Goal: Ask a question: Seek information or help from site administrators or community

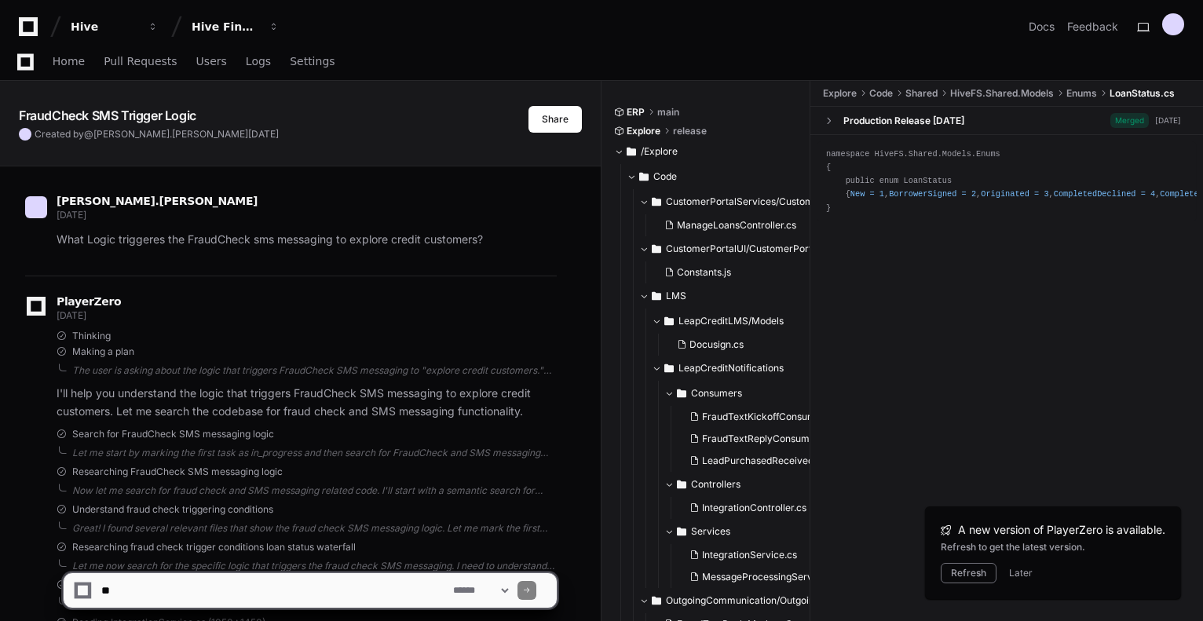
scroll to position [43570, 0]
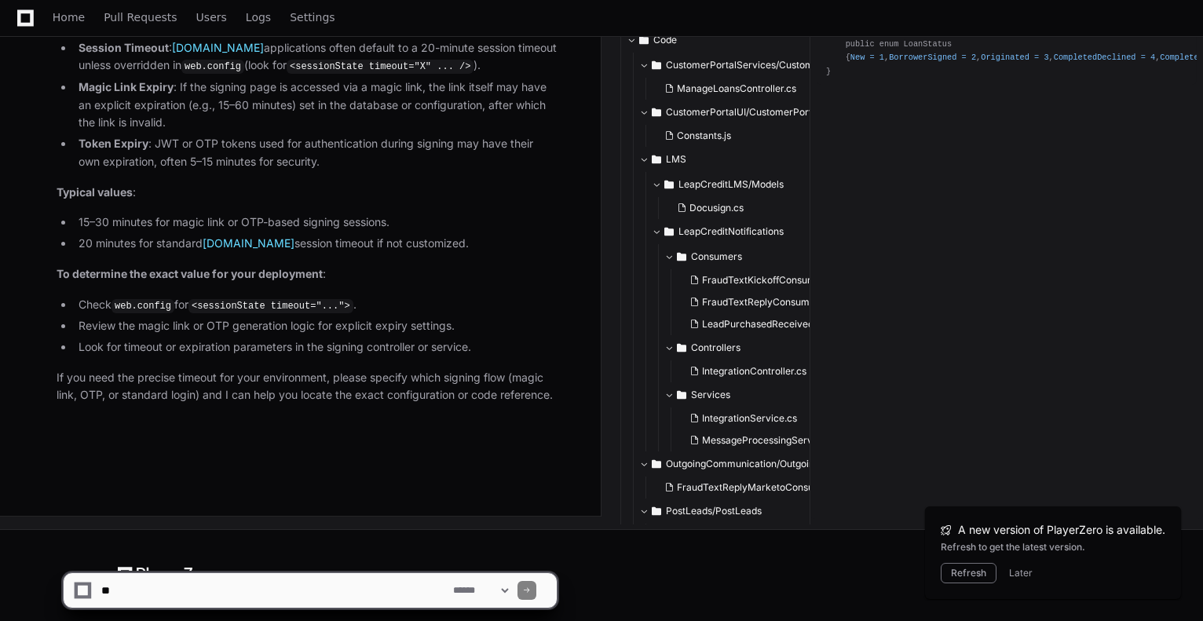
click at [286, 582] on textarea at bounding box center [274, 590] width 352 height 35
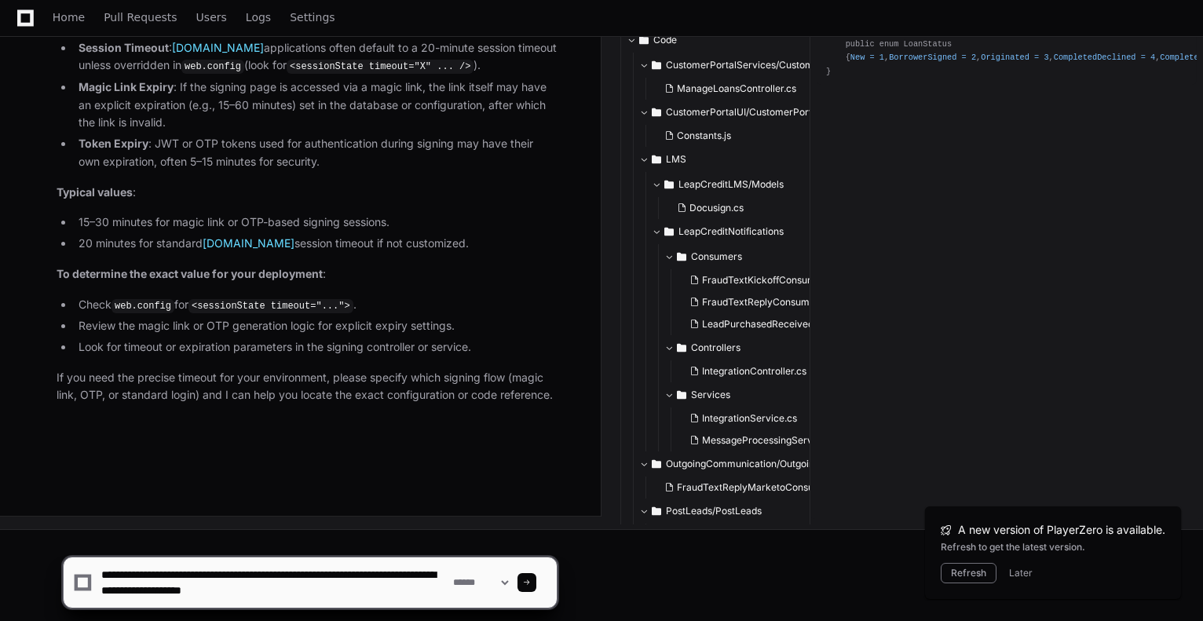
type textarea "**********"
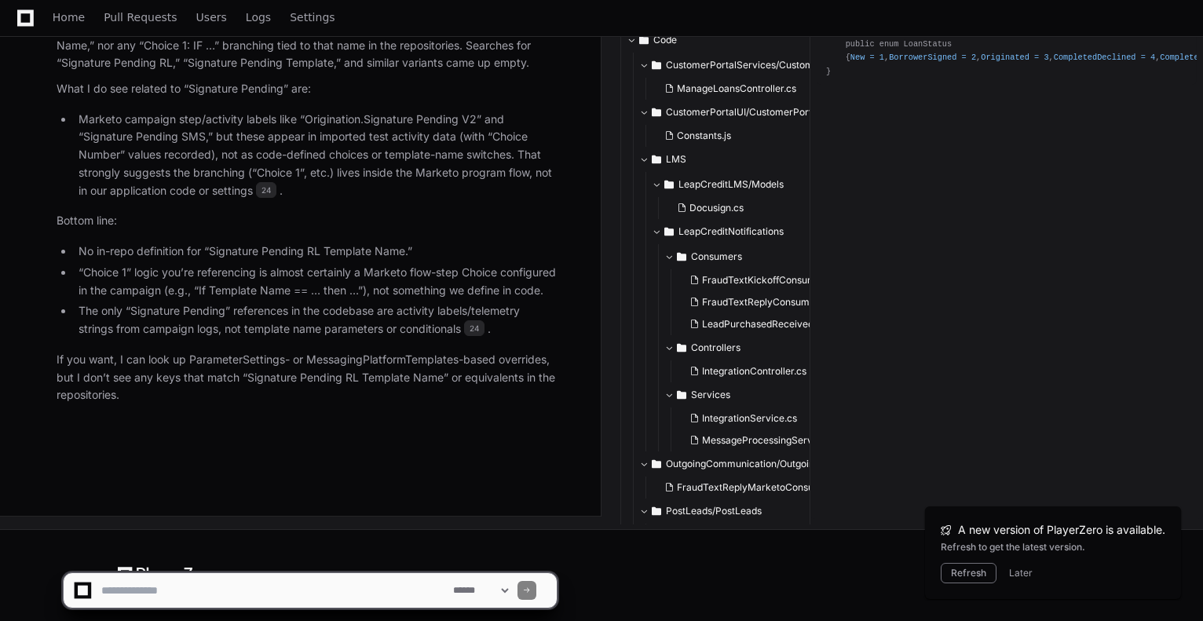
scroll to position [44482, 0]
click at [269, 594] on textarea at bounding box center [274, 590] width 352 height 35
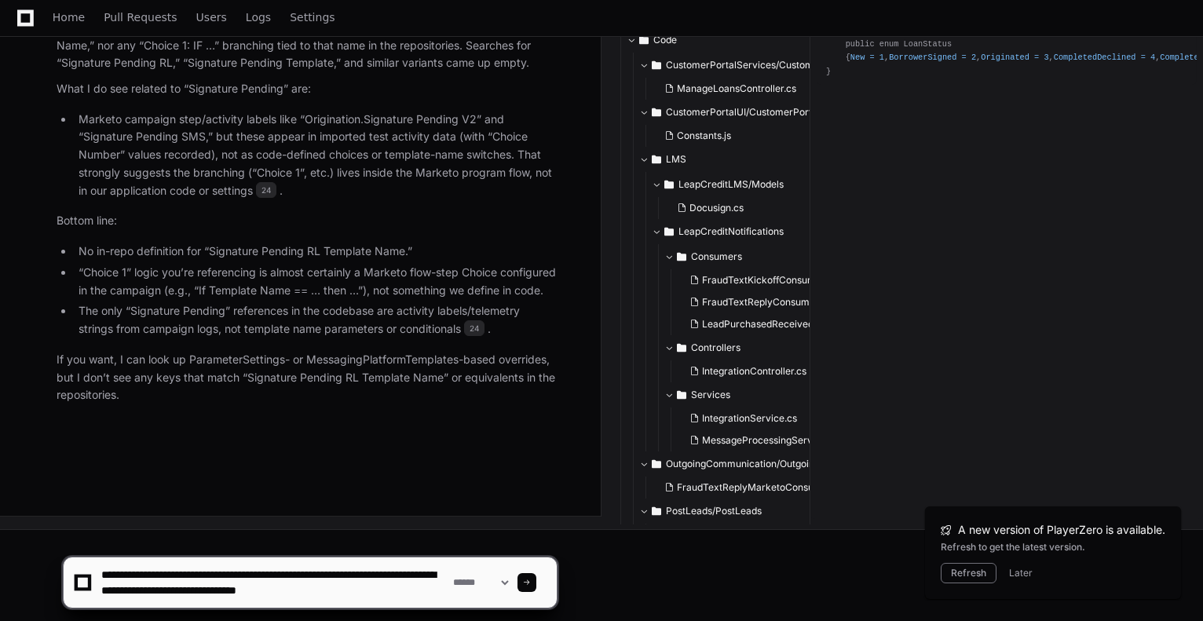
type textarea "**********"
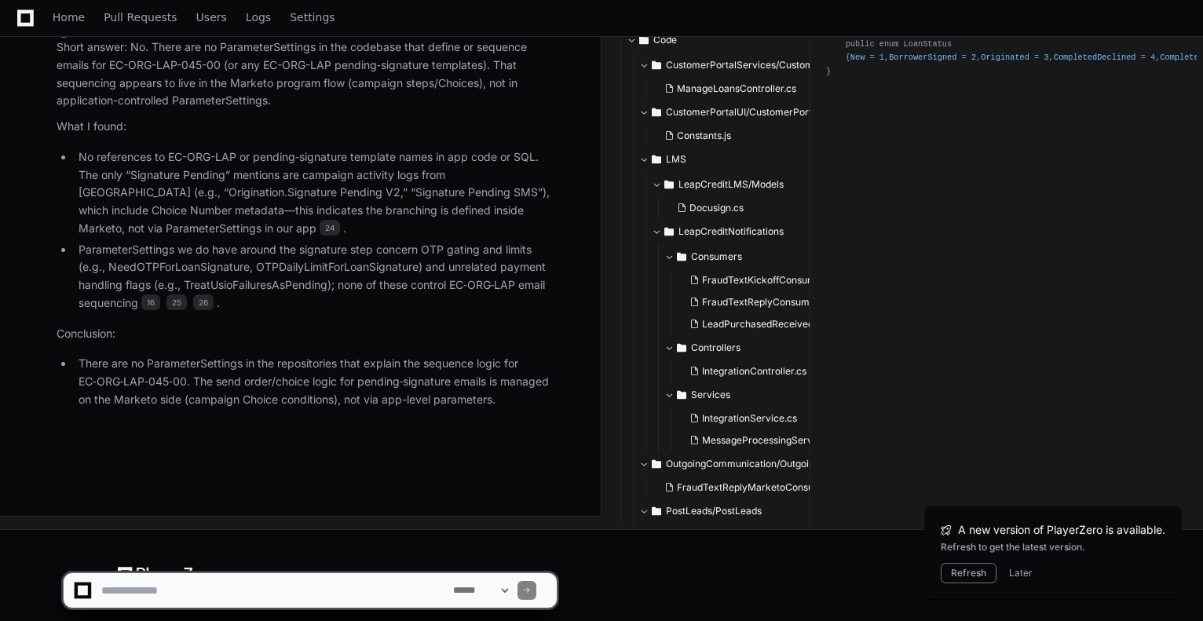
scroll to position [45235, 0]
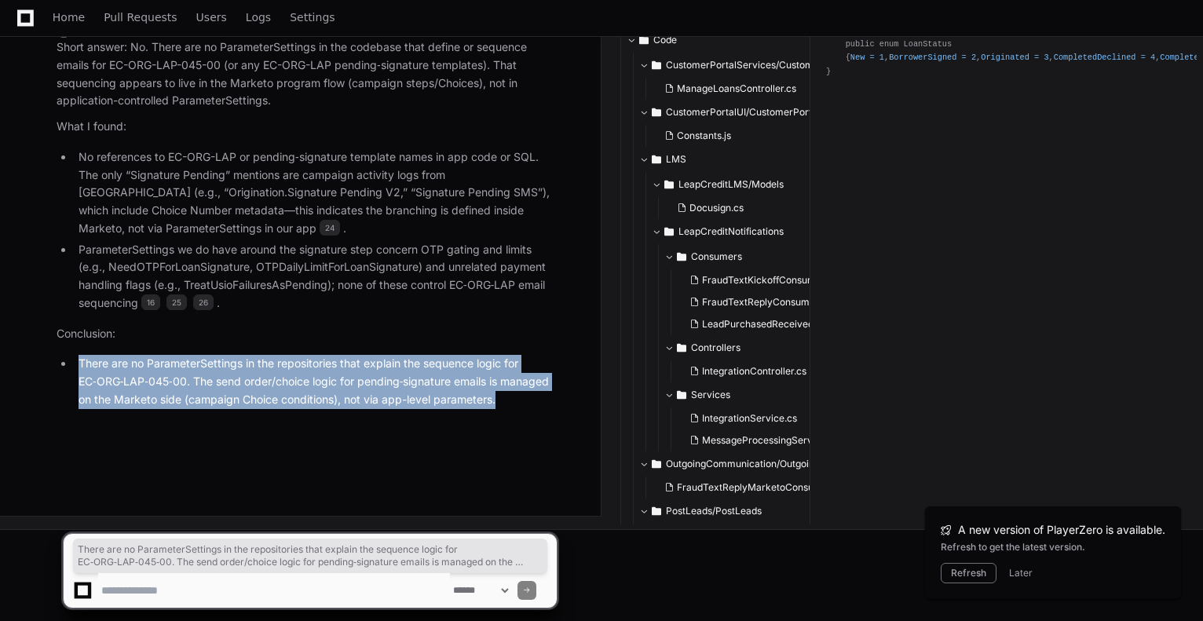
drag, startPoint x: 536, startPoint y: 403, endPoint x: 75, endPoint y: 357, distance: 463.3
click at [75, 357] on li "There are no ParameterSettings in the repositories that explain the sequence lo…" at bounding box center [315, 381] width 483 height 53
click at [514, 408] on li "There are no ParameterSettings in the repositories that explain the sequence lo…" at bounding box center [315, 381] width 483 height 53
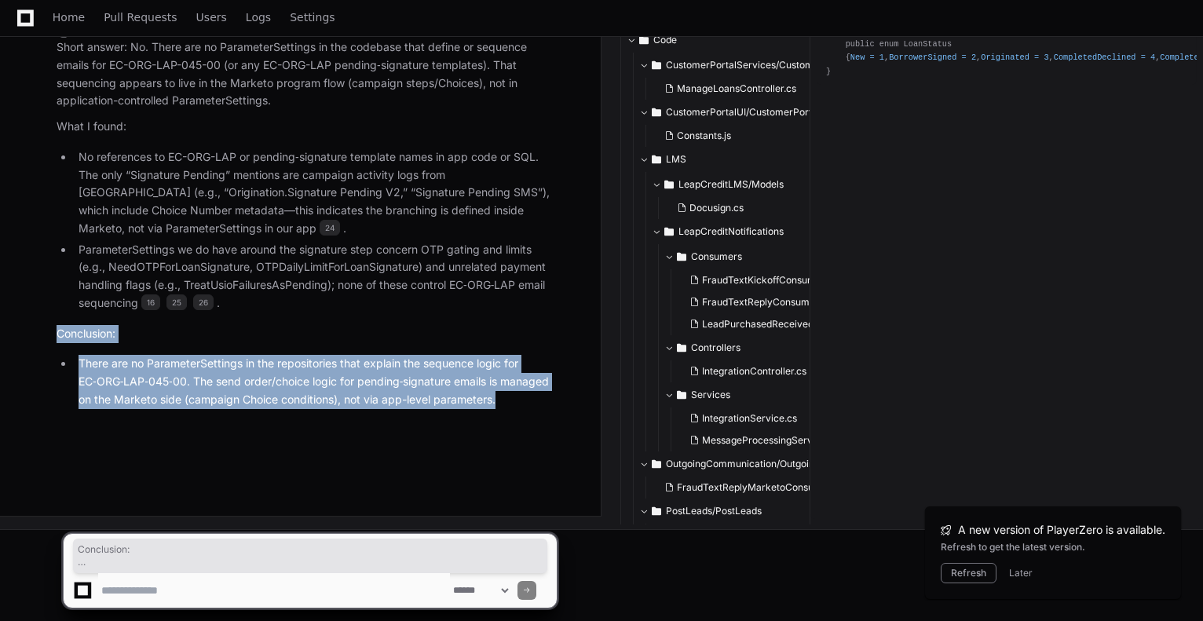
drag, startPoint x: 514, startPoint y: 407, endPoint x: 53, endPoint y: 337, distance: 466.3
click at [53, 337] on div "TestActivities.csv 24 ManageLoansController.cs 16 OtpProviderBase.cs 25 Payment…" at bounding box center [291, 176] width 532 height 465
click at [274, 401] on li "There are no ParameterSettings in the repositories that explain the sequence lo…" at bounding box center [315, 381] width 483 height 53
drag, startPoint x: 505, startPoint y: 401, endPoint x: 60, endPoint y: 341, distance: 449.3
click at [60, 341] on article "Short answer: No. There are no ParameterSettings in the codebase that define or…" at bounding box center [307, 223] width 500 height 370
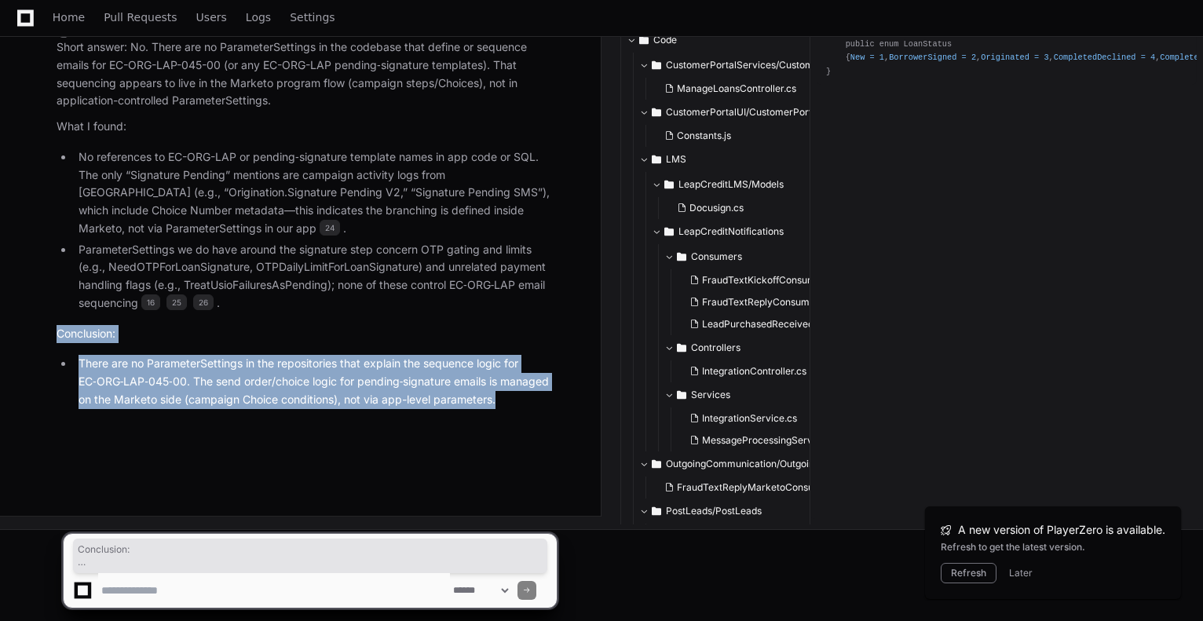
click at [157, 588] on textarea at bounding box center [274, 590] width 352 height 35
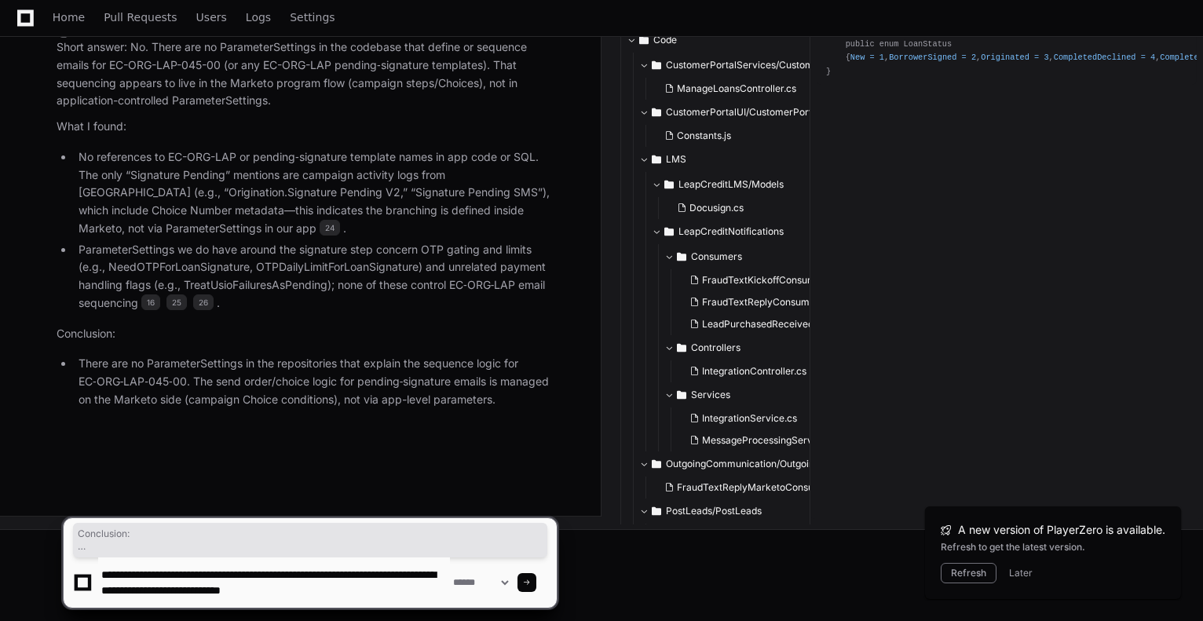
type textarea "**********"
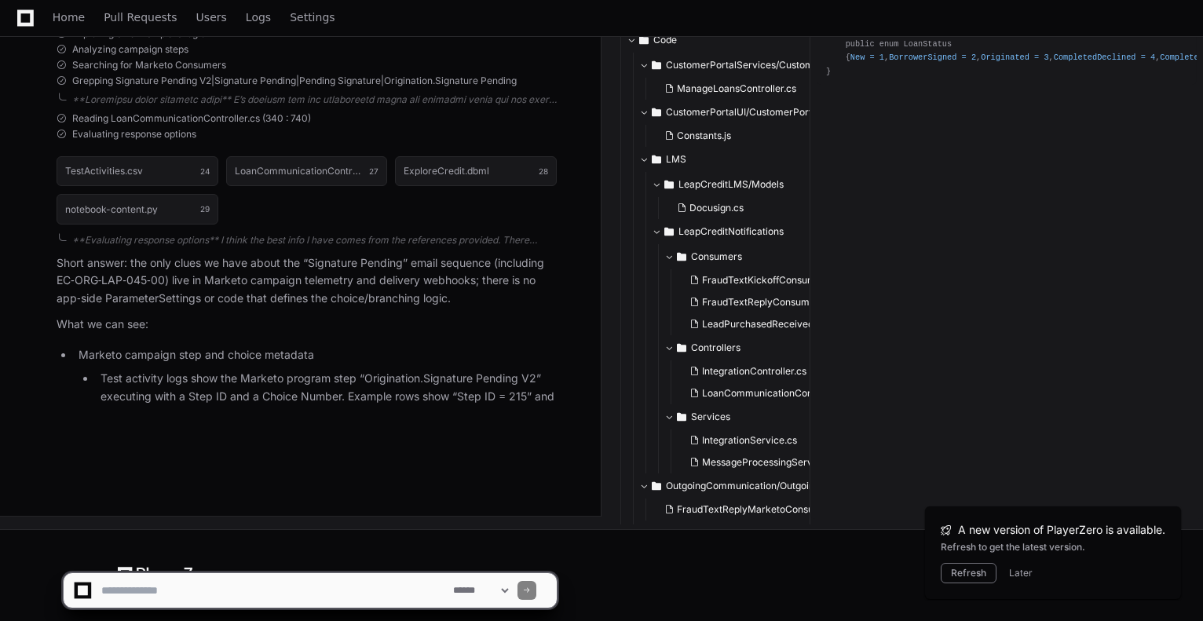
scroll to position [45934, 0]
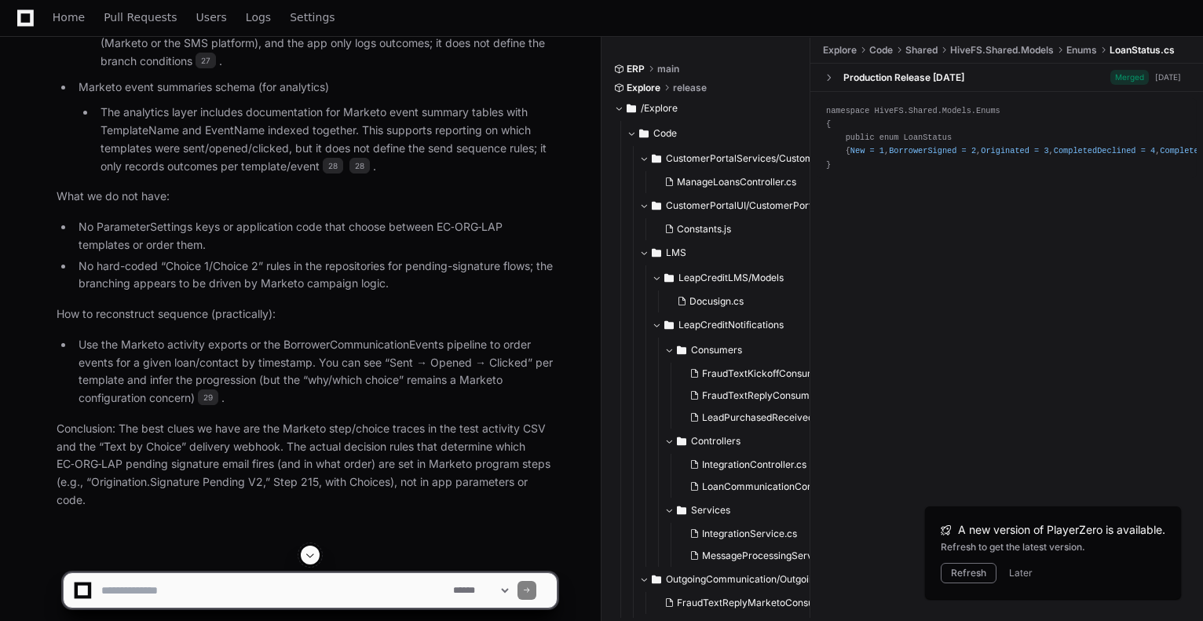
drag, startPoint x: 517, startPoint y: 288, endPoint x: 475, endPoint y: 285, distance: 41.7
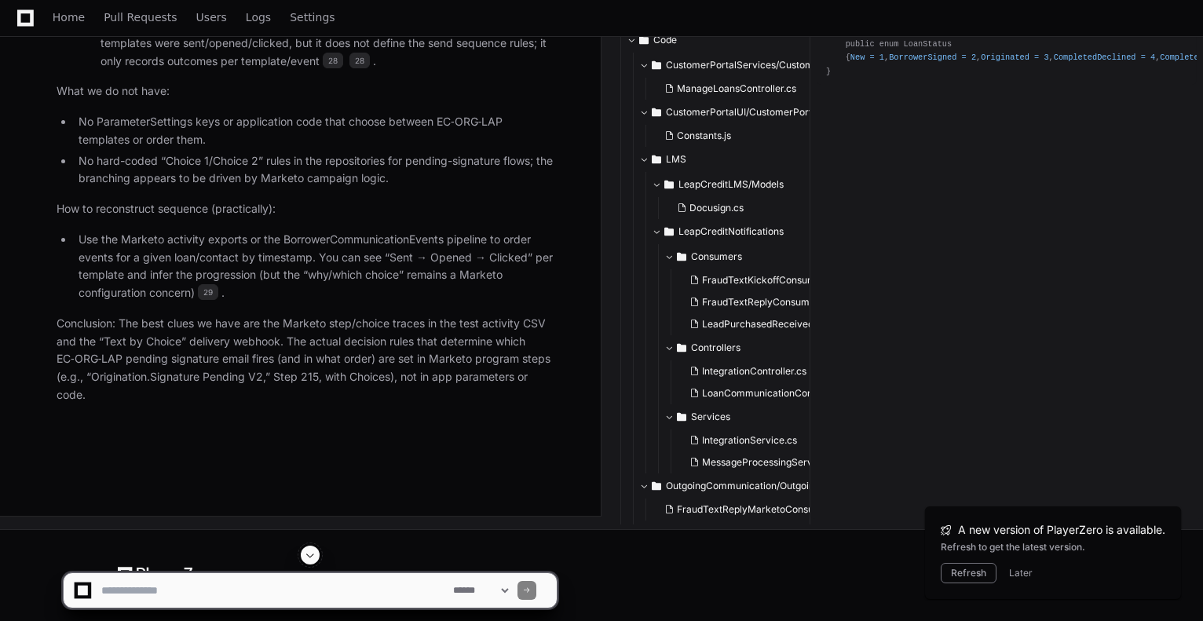
scroll to position [46542, 0]
drag, startPoint x: 466, startPoint y: 367, endPoint x: 387, endPoint y: 430, distance: 100.6
